Goal: Task Accomplishment & Management: Use online tool/utility

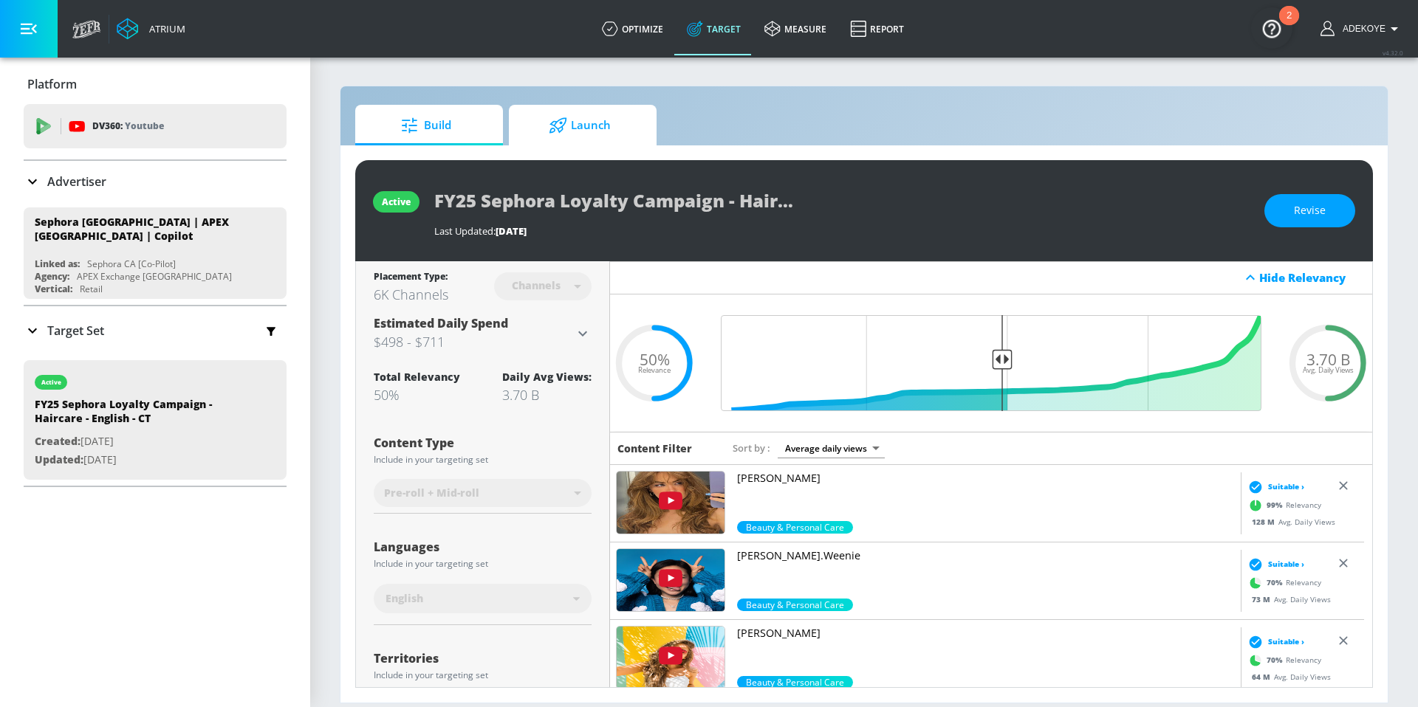
click at [543, 129] on span "Launch" at bounding box center [580, 125] width 112 height 35
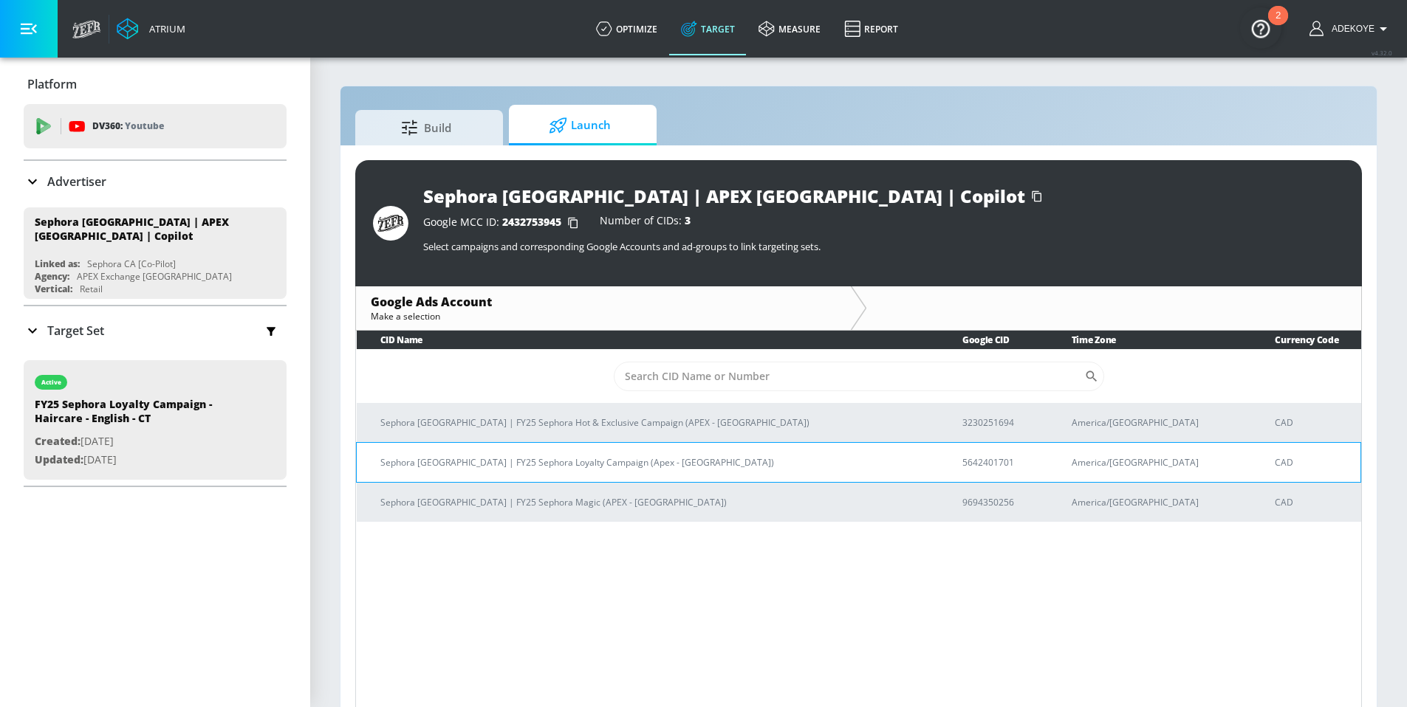
click at [565, 461] on p "Sephora [GEOGRAPHIC_DATA] | FY25 Sephora Loyalty Campaign (Apex - [GEOGRAPHIC_D…" at bounding box center [653, 463] width 546 height 16
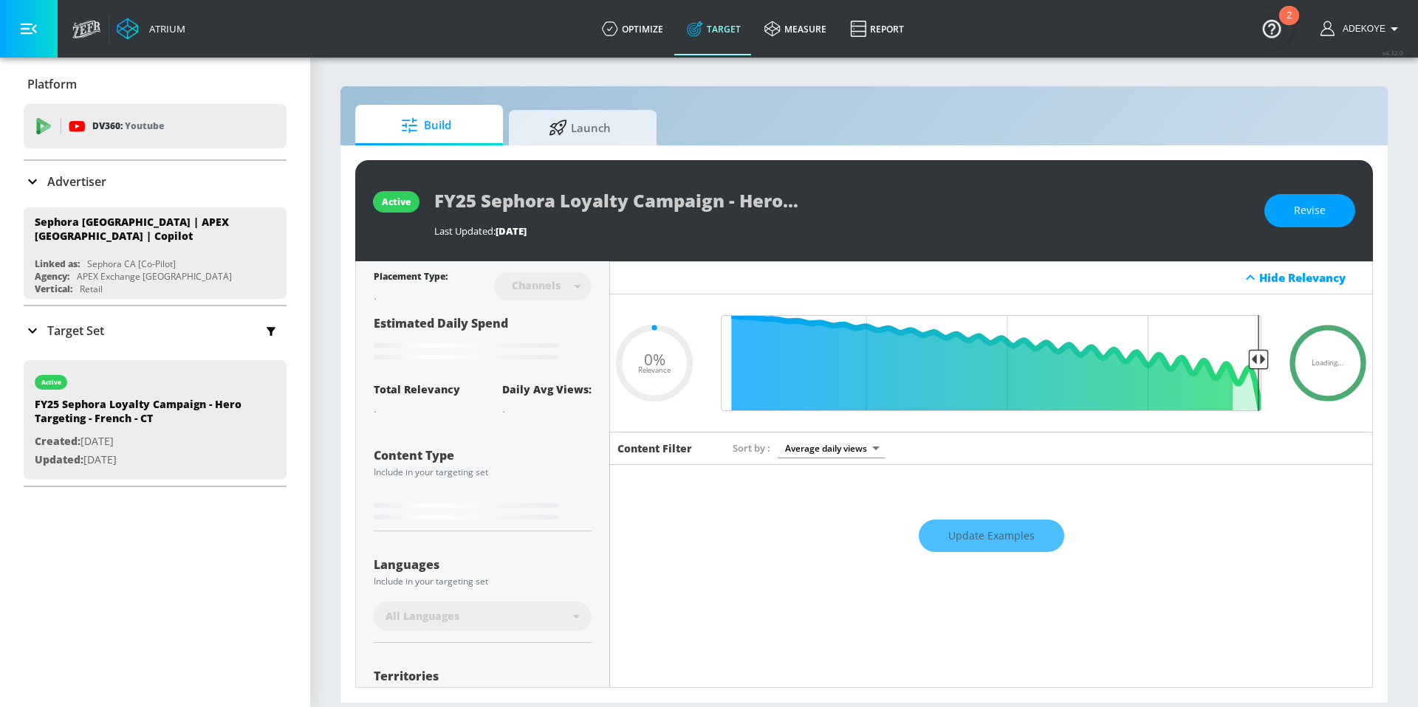
type input "0.05"
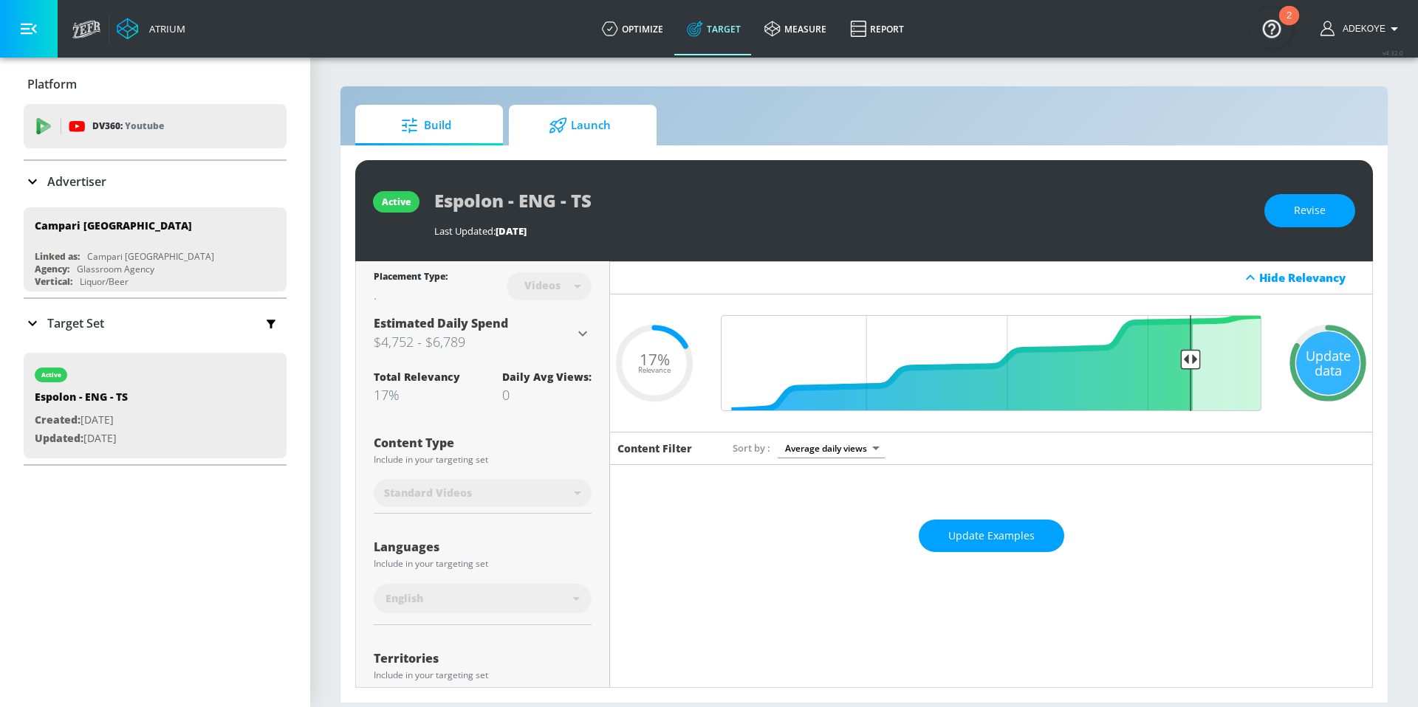
click at [597, 132] on span "Launch" at bounding box center [580, 125] width 112 height 35
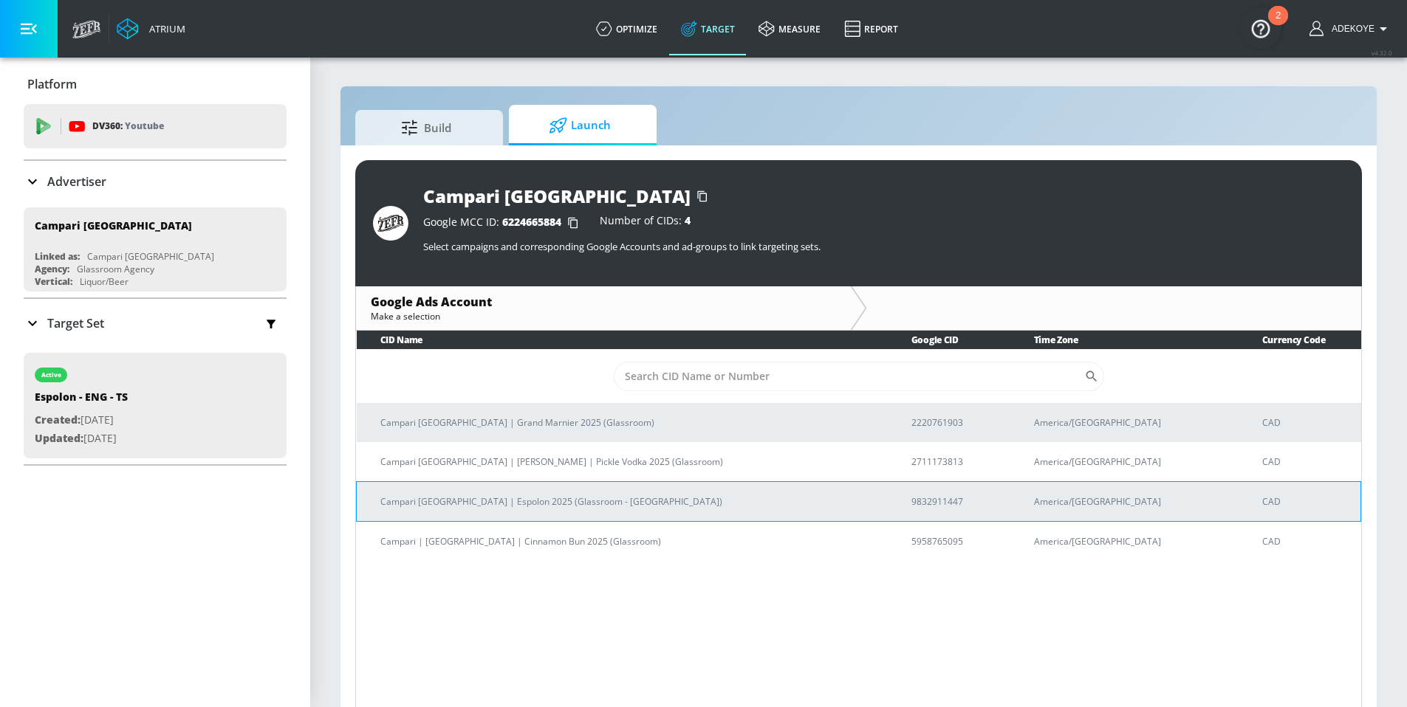
click at [485, 507] on p "Campari Canada | Espolon 2025 (Glassroom - Toronto)" at bounding box center [627, 502] width 495 height 16
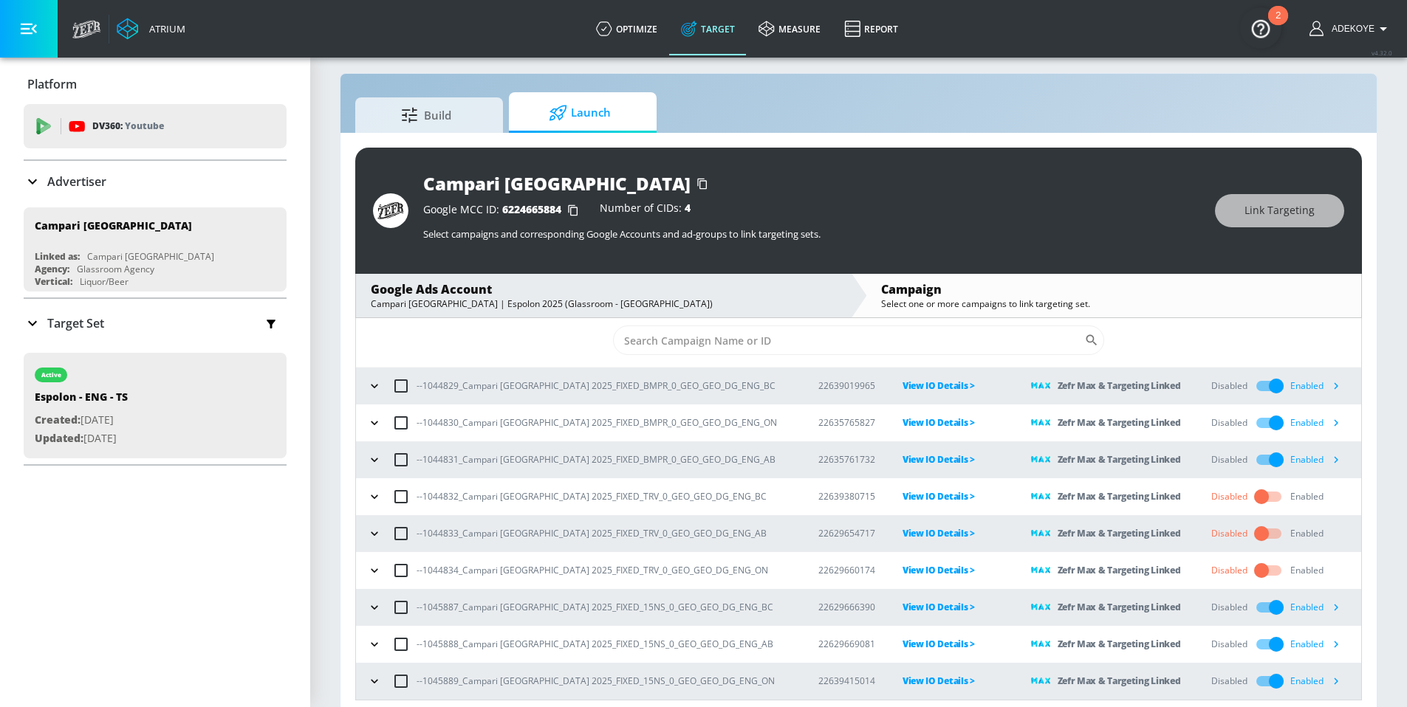
scroll to position [21, 0]
